Goal: Find specific page/section: Find specific page/section

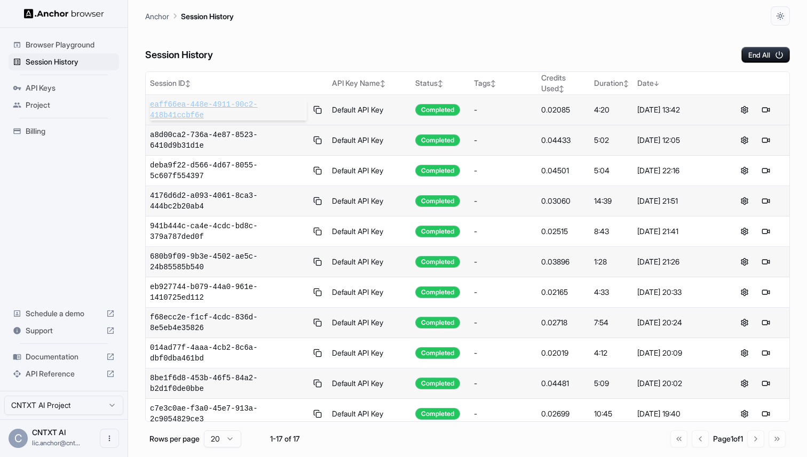
click at [224, 108] on span "eaff66ea-448e-4911-90c2-418b41ccbf6e" at bounding box center [228, 109] width 157 height 21
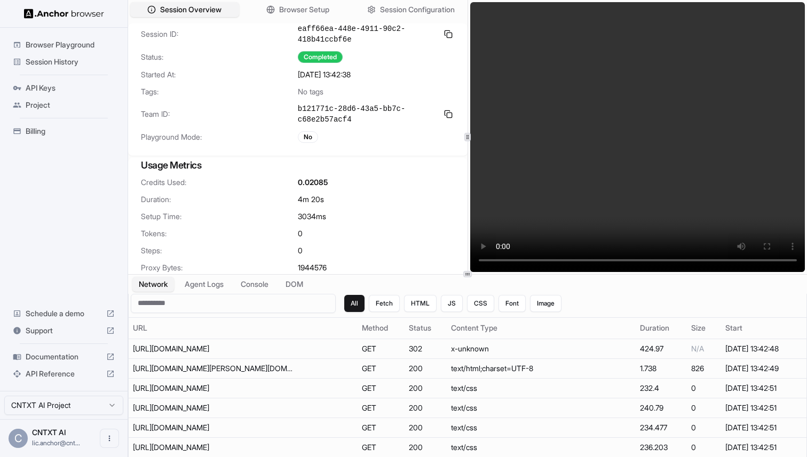
click at [515, 153] on video at bounding box center [637, 137] width 335 height 270
click at [413, 193] on div "Credits Used: 0.02085 Duration: 4m 20s Setup Time: 3034 ms Tokens: 0 Steps: 0 P…" at bounding box center [297, 231] width 339 height 109
